Goal: Task Accomplishment & Management: Manage account settings

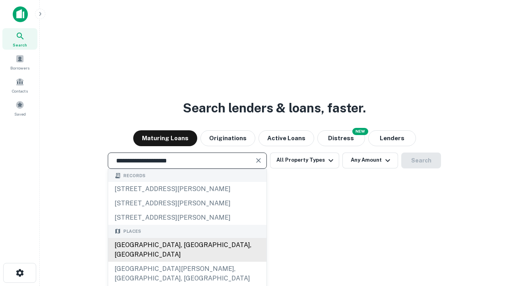
click at [187, 262] on div "[GEOGRAPHIC_DATA], [GEOGRAPHIC_DATA], [GEOGRAPHIC_DATA]" at bounding box center [187, 250] width 158 height 24
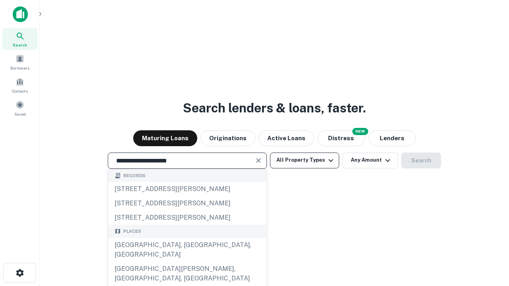
type input "**********"
click at [304, 160] on button "All Property Types" at bounding box center [304, 161] width 69 height 16
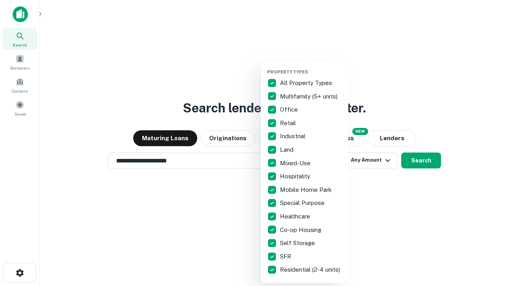
click at [311, 67] on button "button" at bounding box center [310, 67] width 87 height 0
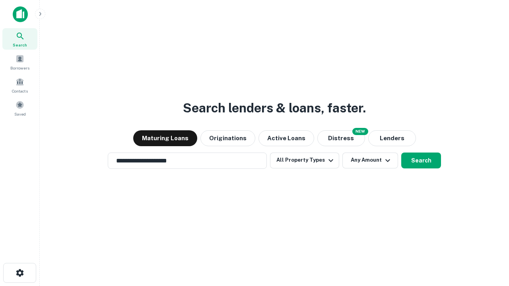
scroll to position [12, 0]
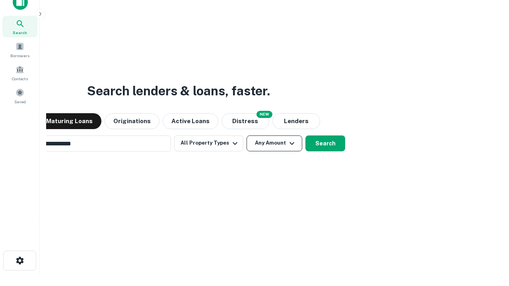
click at [246, 136] on button "Any Amount" at bounding box center [274, 144] width 56 height 16
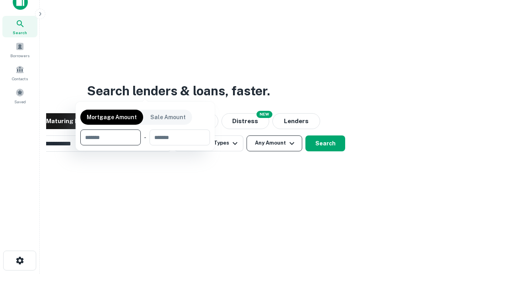
scroll to position [13, 0]
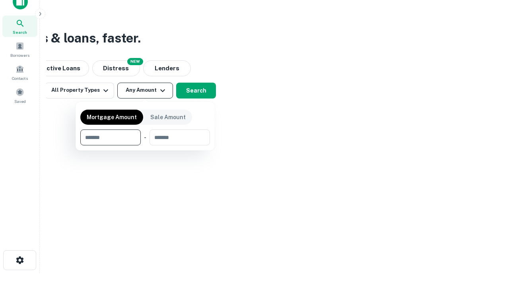
type input "*******"
click at [145, 145] on button "button" at bounding box center [145, 145] width 130 height 0
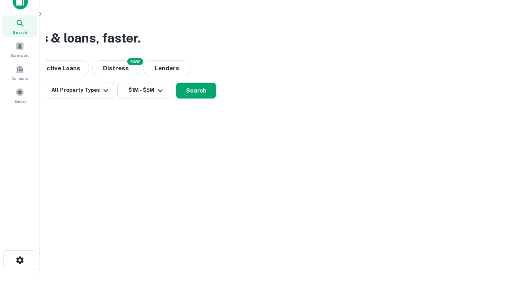
scroll to position [5, 147]
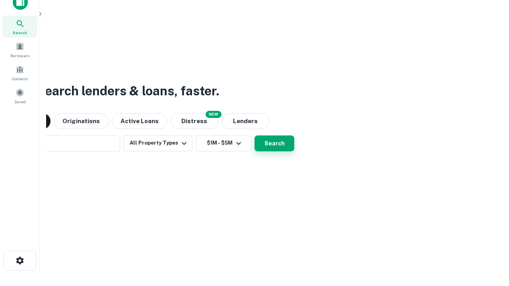
click at [254, 136] on button "Search" at bounding box center [274, 144] width 40 height 16
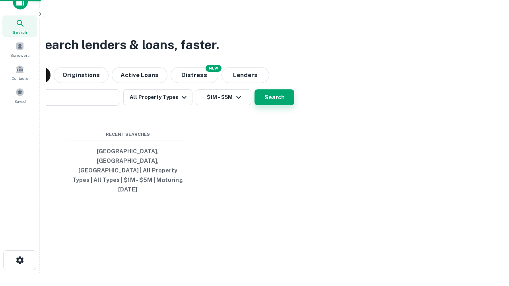
scroll to position [21, 225]
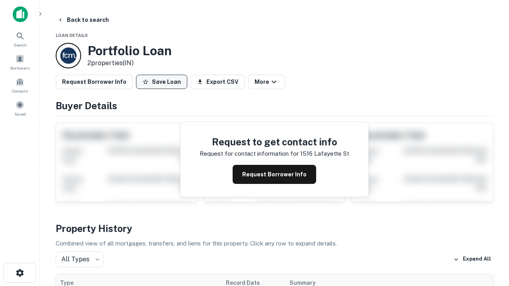
click at [161, 82] on button "Save Loan" at bounding box center [161, 82] width 51 height 14
click at [163, 82] on button "Loan Saved" at bounding box center [163, 82] width 55 height 14
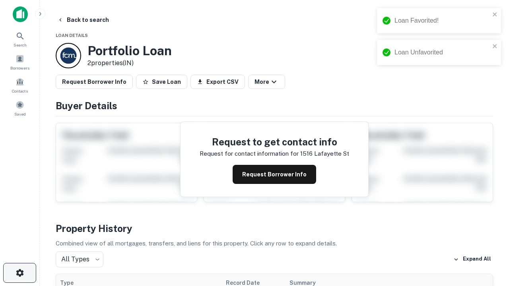
click at [19, 273] on icon "button" at bounding box center [20, 273] width 10 height 10
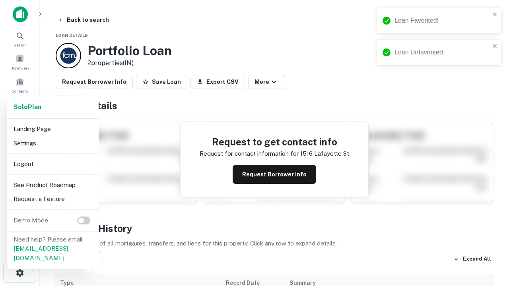
click at [52, 164] on li "Logout" at bounding box center [52, 164] width 85 height 14
